Goal: Task Accomplishment & Management: Use online tool/utility

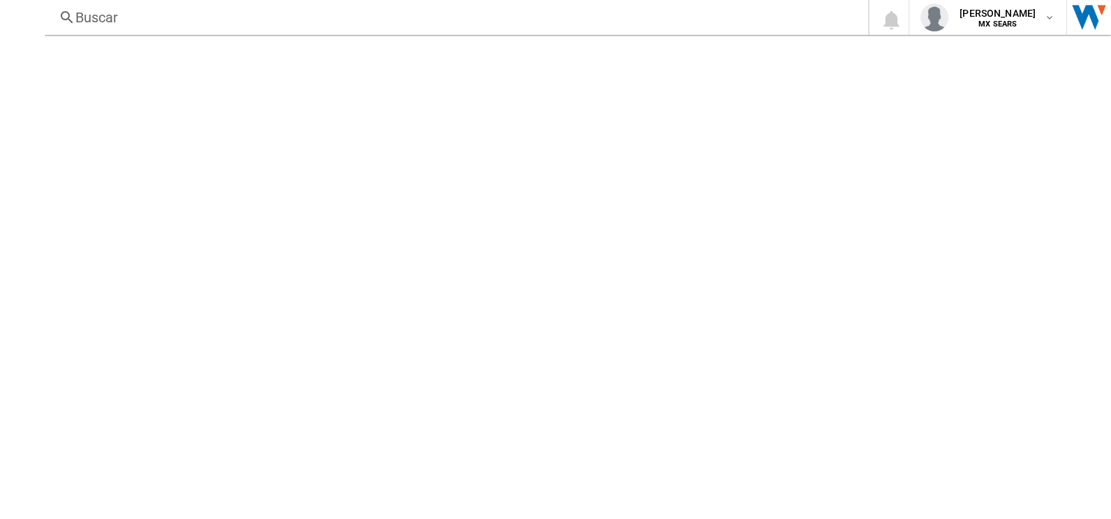
click at [506, 225] on div at bounding box center [578, 277] width 1066 height 484
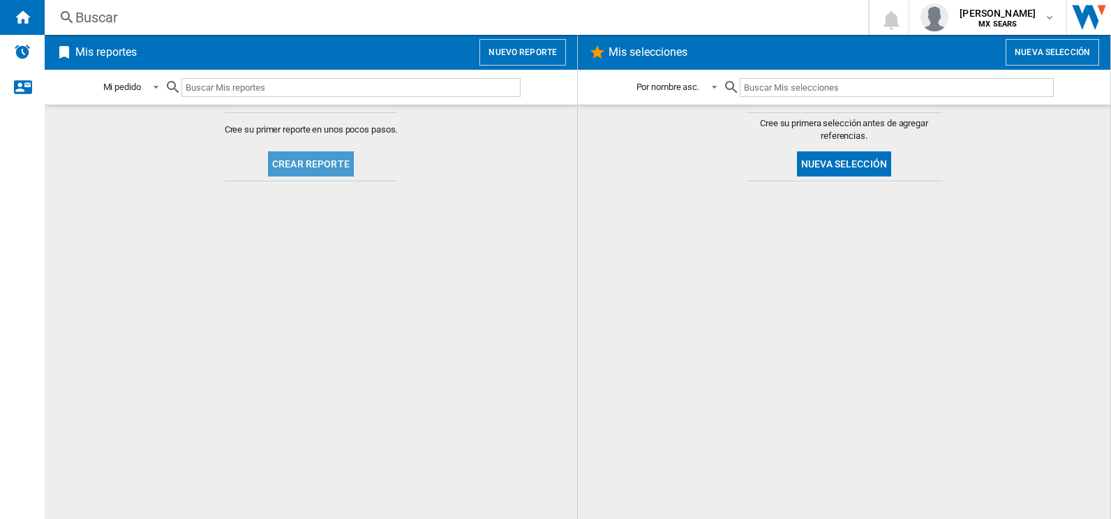
click at [335, 160] on button "Crear reporte" at bounding box center [311, 163] width 86 height 25
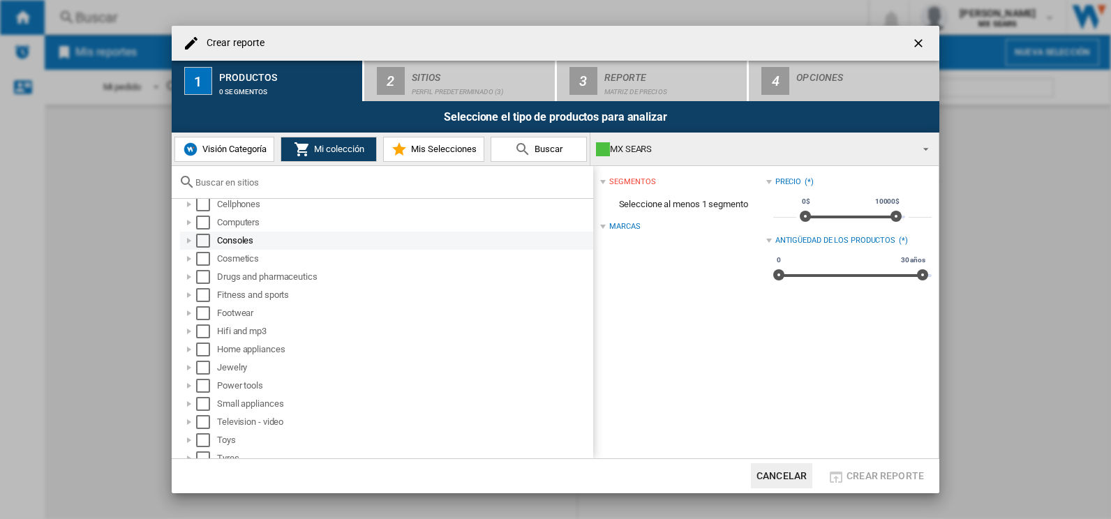
scroll to position [92, 0]
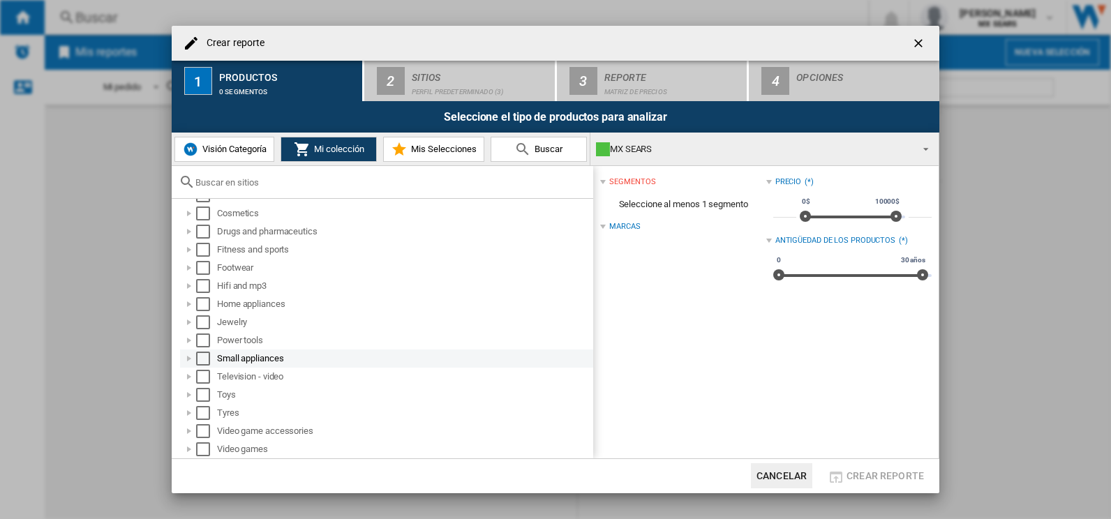
click at [189, 359] on div at bounding box center [189, 359] width 14 height 14
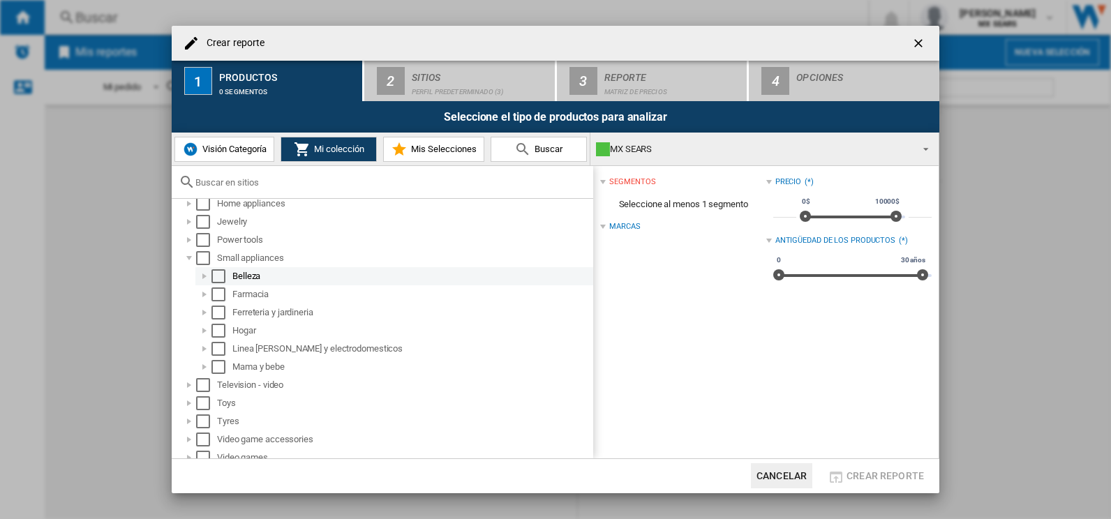
scroll to position [201, 0]
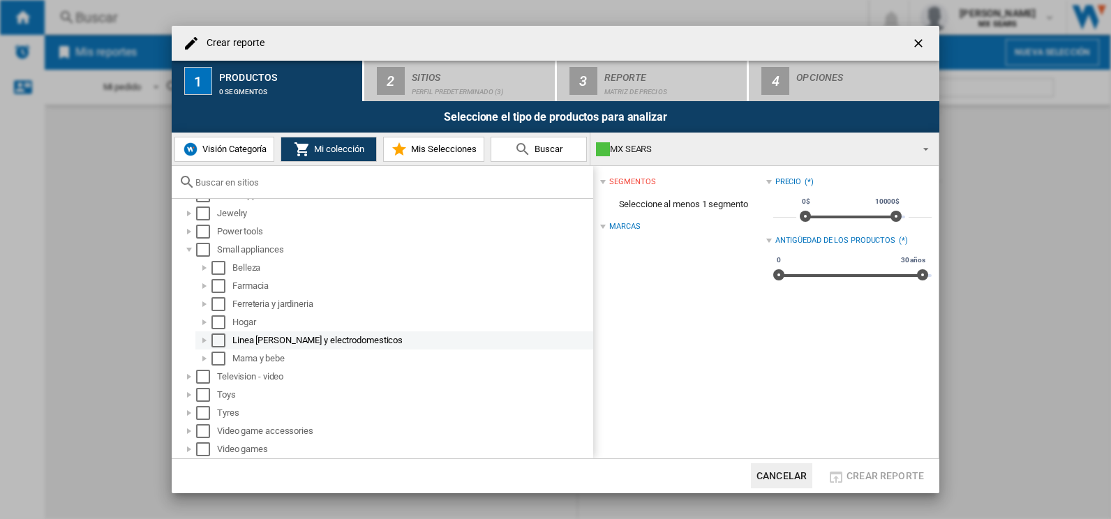
click at [201, 338] on div at bounding box center [204, 341] width 14 height 14
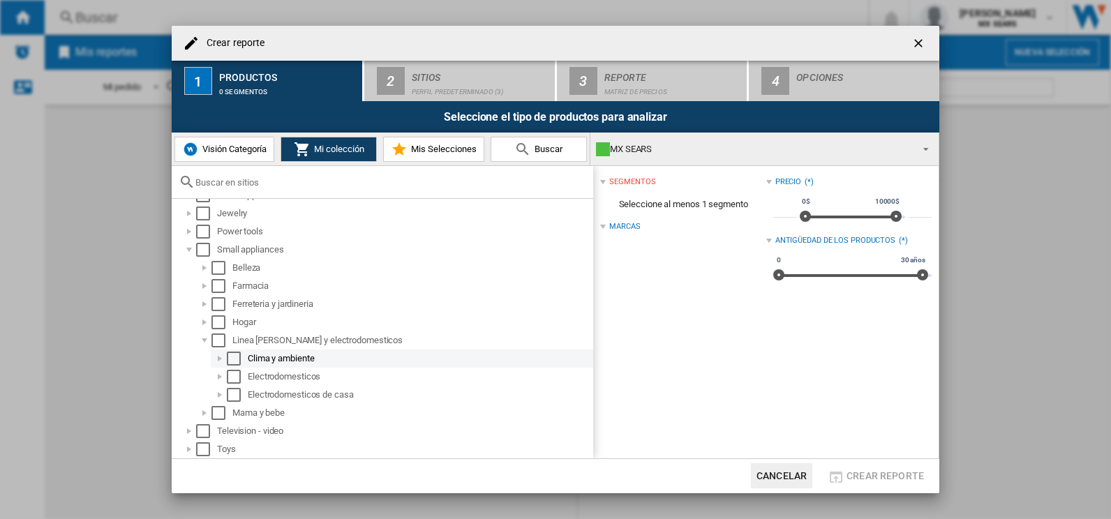
click at [236, 358] on div "Select" at bounding box center [234, 359] width 14 height 14
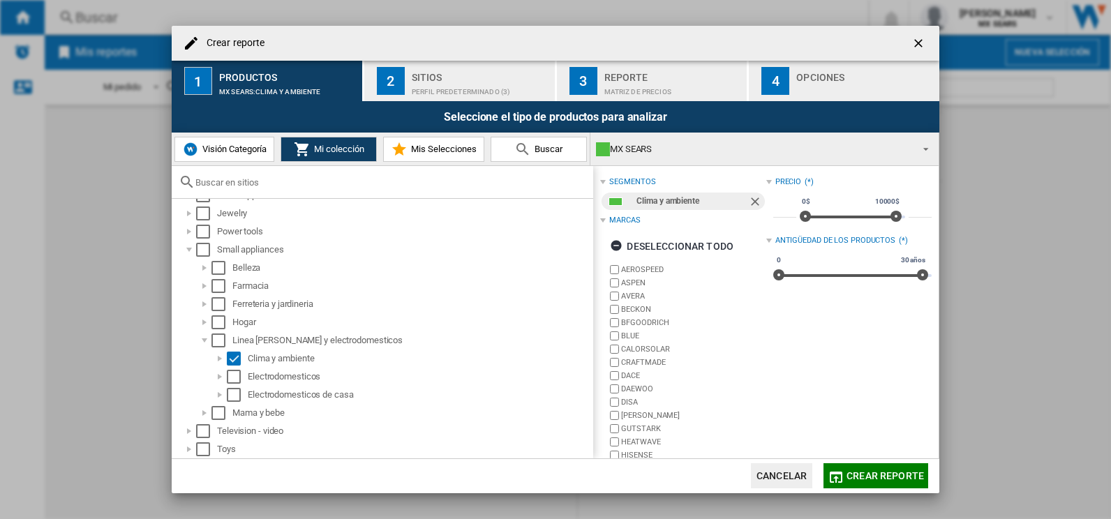
click at [489, 84] on div "Perfil predeterminado (3)" at bounding box center [480, 88] width 137 height 15
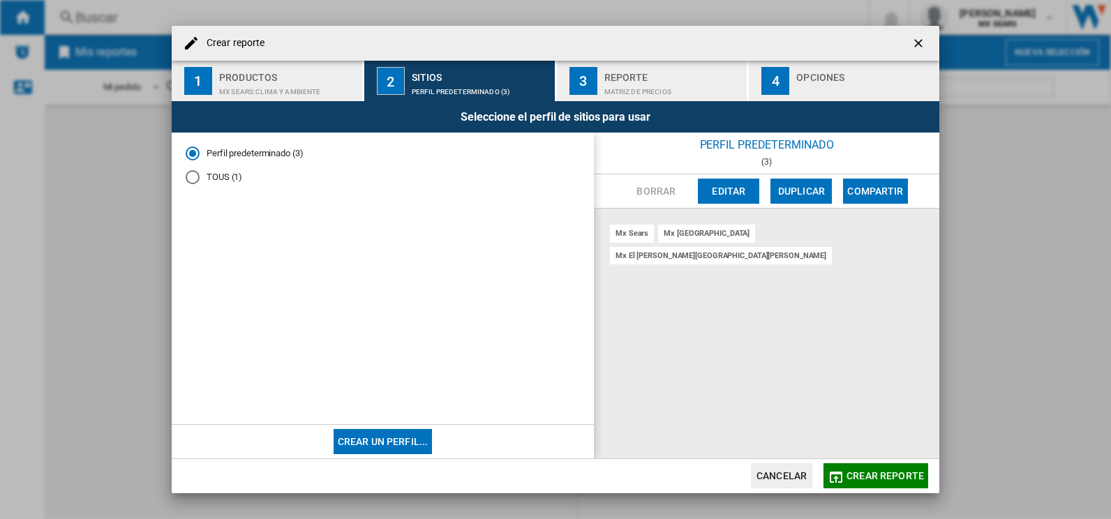
click at [707, 190] on button "Editar" at bounding box center [728, 191] width 61 height 25
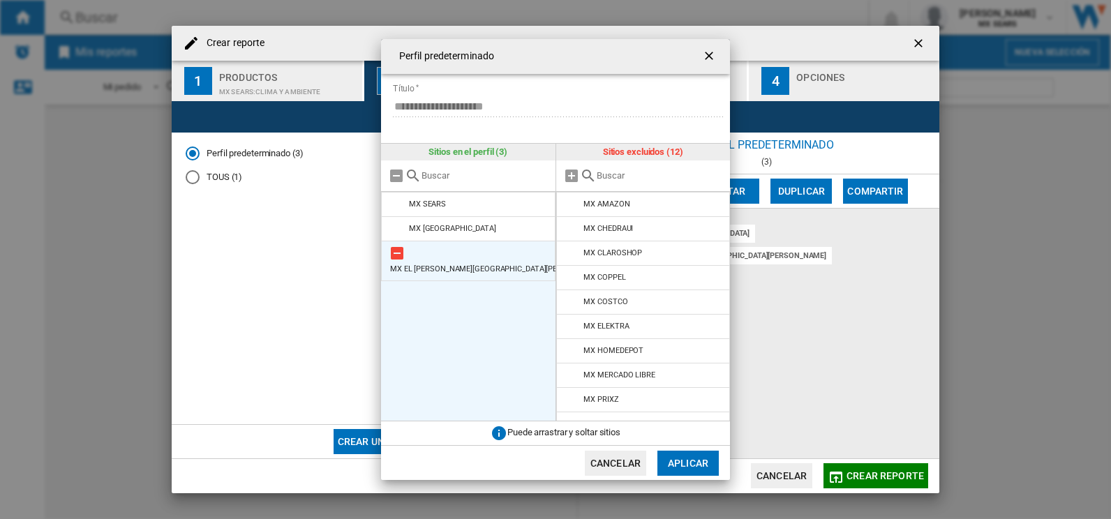
click at [393, 254] on md-icon at bounding box center [397, 253] width 17 height 17
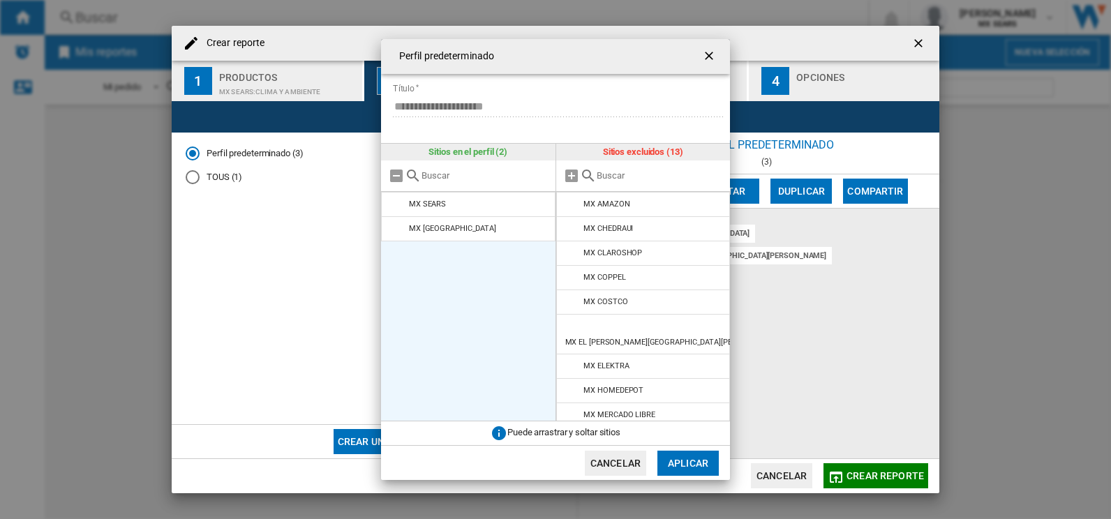
click at [674, 463] on button "Aplicar" at bounding box center [687, 463] width 61 height 25
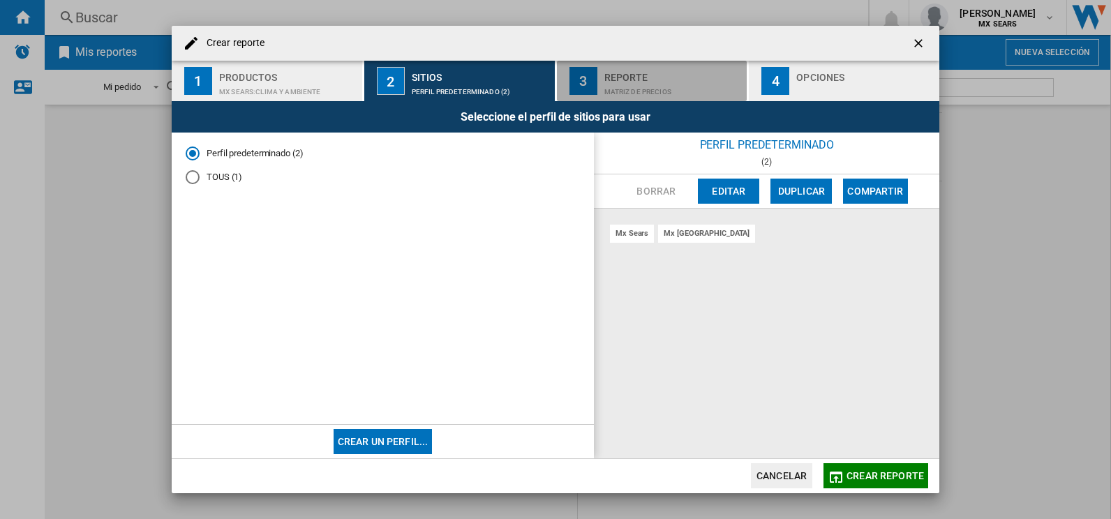
click at [684, 84] on div "Matriz de precios" at bounding box center [672, 88] width 137 height 15
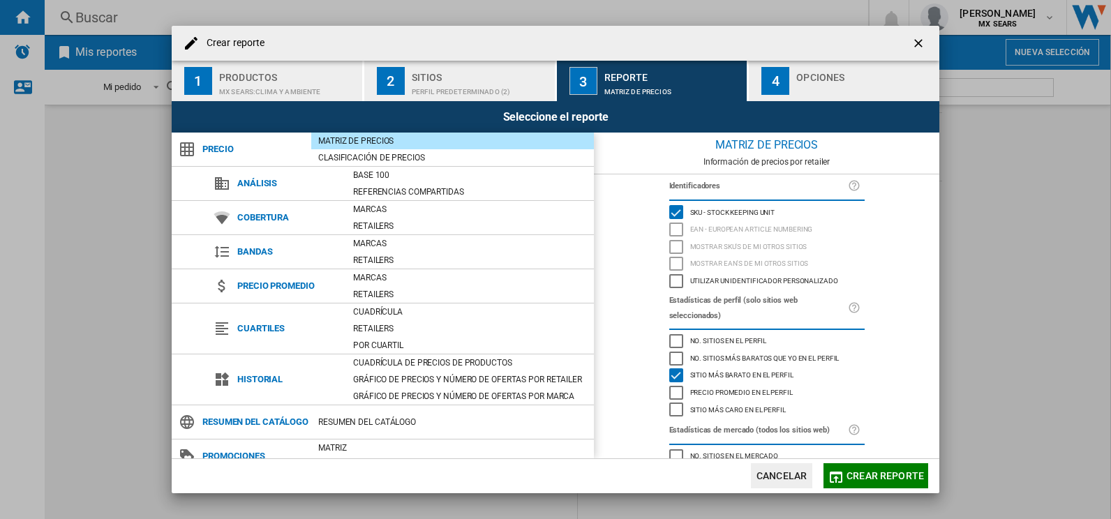
click at [855, 469] on button "Crear reporte" at bounding box center [875, 475] width 105 height 25
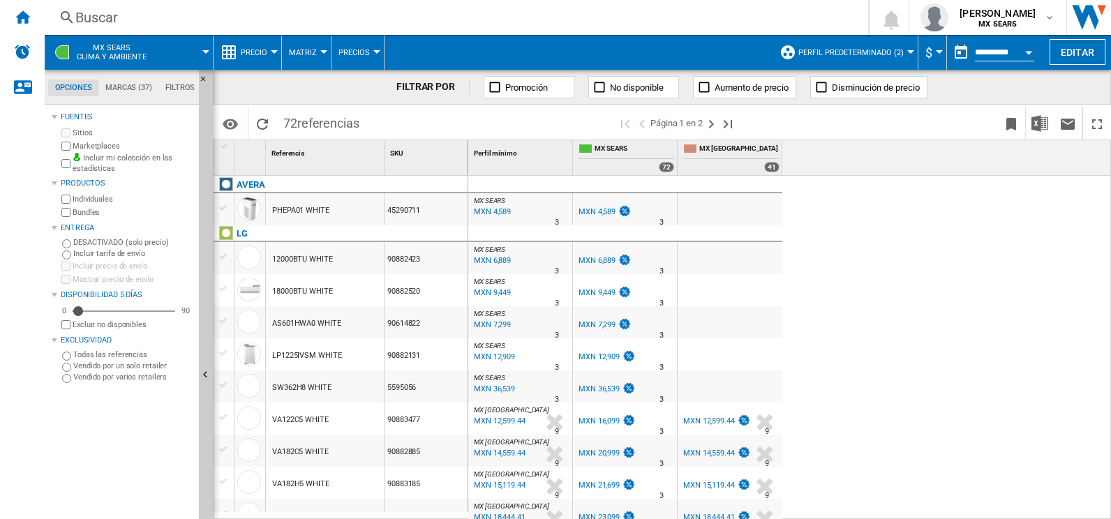
click at [929, 54] on span "$" at bounding box center [928, 52] width 7 height 15
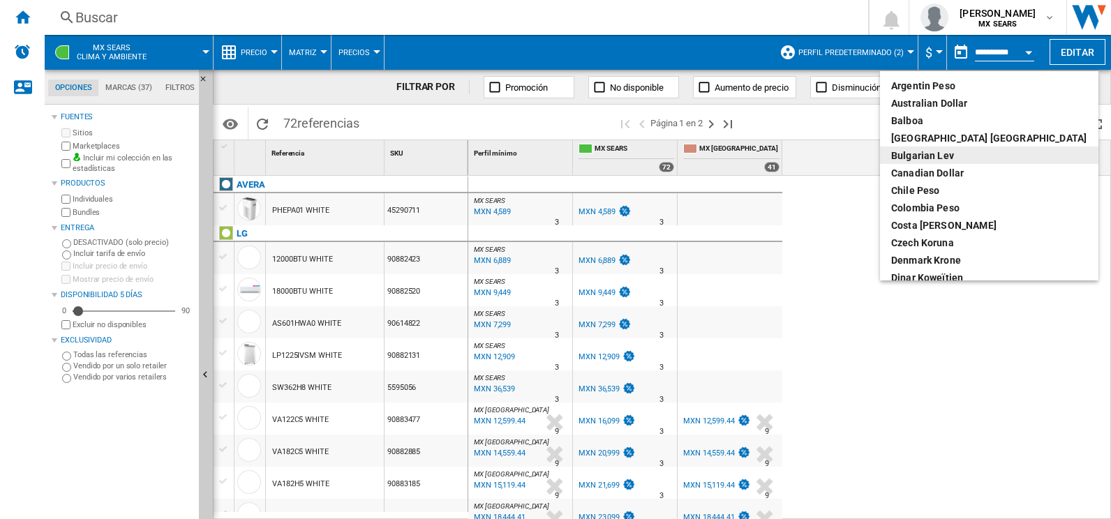
click at [859, 155] on md-backdrop at bounding box center [555, 259] width 1111 height 519
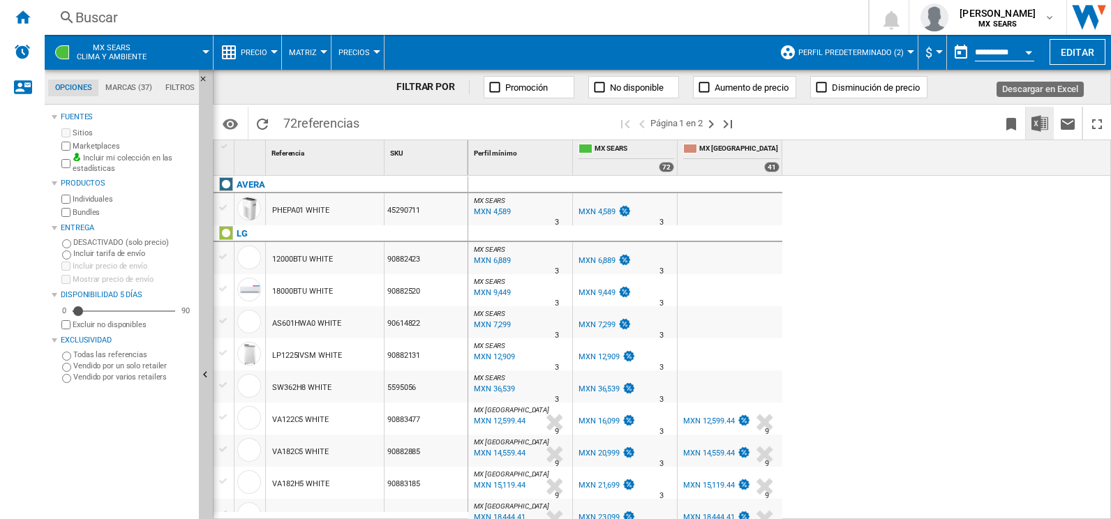
click at [1036, 124] on img "Descargar en Excel" at bounding box center [1039, 123] width 17 height 17
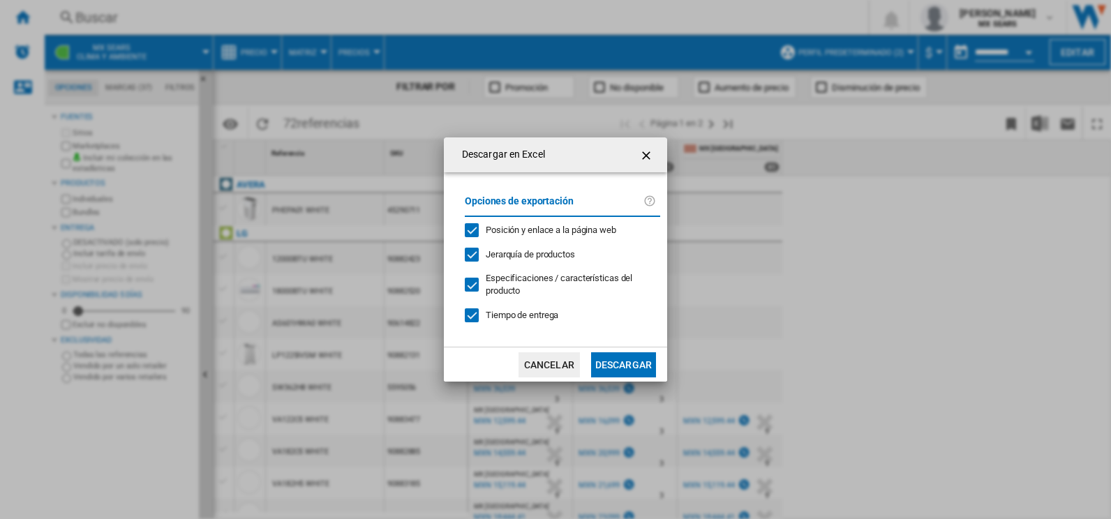
click at [621, 361] on button "Descargar" at bounding box center [623, 364] width 65 height 25
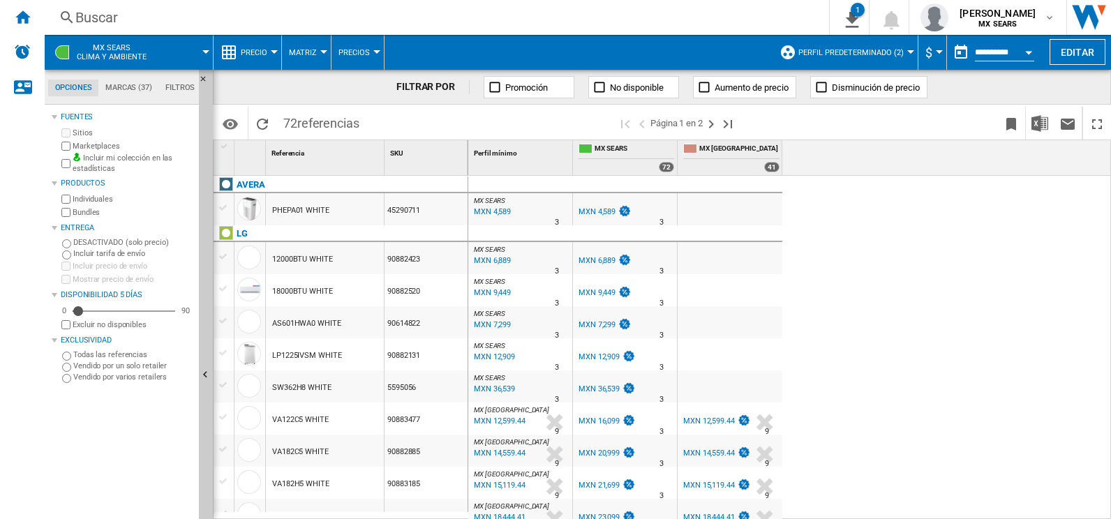
click at [770, 122] on span at bounding box center [872, 123] width 251 height 33
click at [990, 52] on input "**********" at bounding box center [1004, 54] width 59 height 13
